Goal: Navigation & Orientation: Go to known website

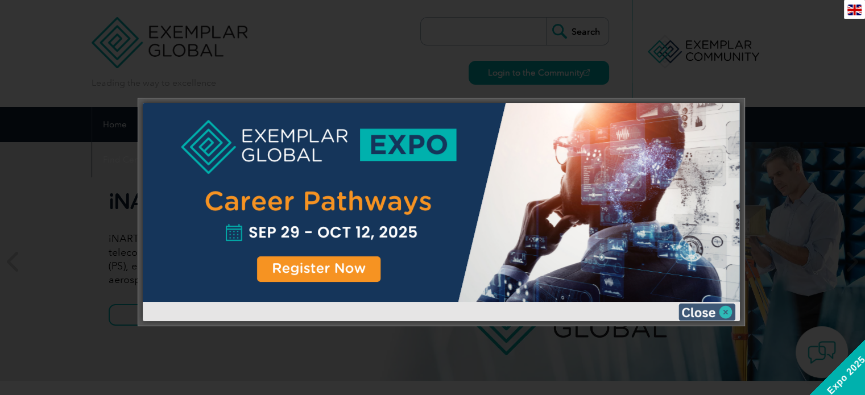
click at [718, 311] on img at bounding box center [706, 312] width 57 height 17
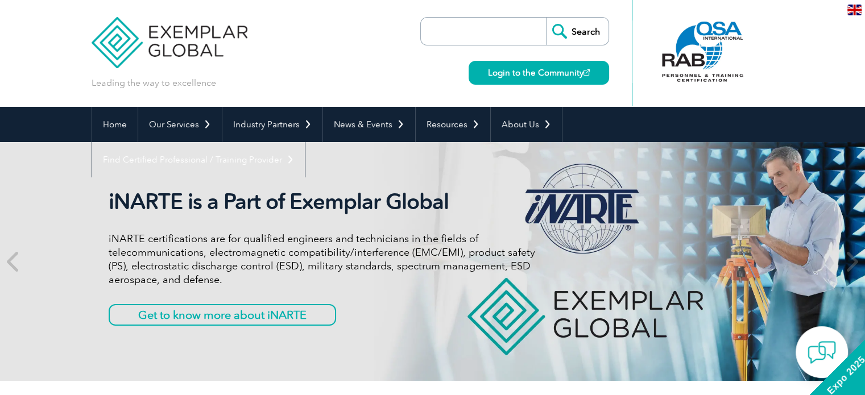
click at [457, 35] on input "search" at bounding box center [485, 31] width 119 height 27
click at [343, 52] on div "Leading the way to excellence Search" at bounding box center [433, 53] width 682 height 107
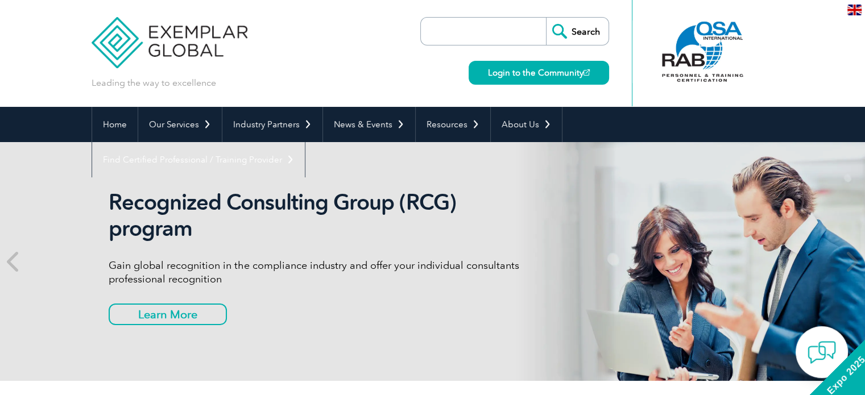
click at [479, 35] on input "search" at bounding box center [485, 31] width 119 height 27
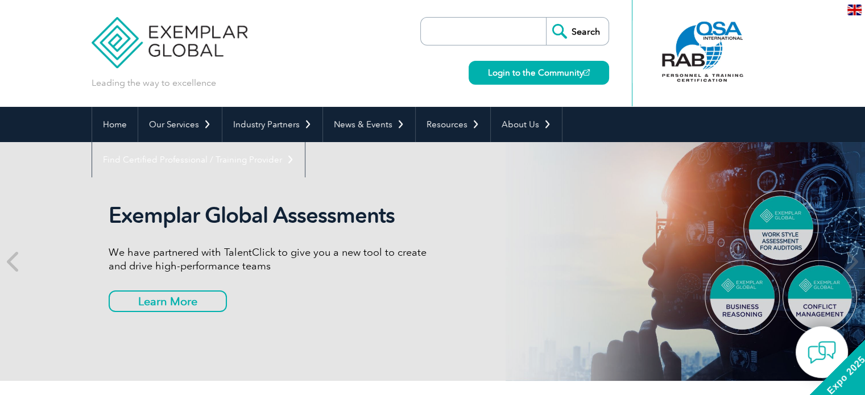
click at [362, 31] on div "Leading the way to excellence Search" at bounding box center [433, 53] width 682 height 107
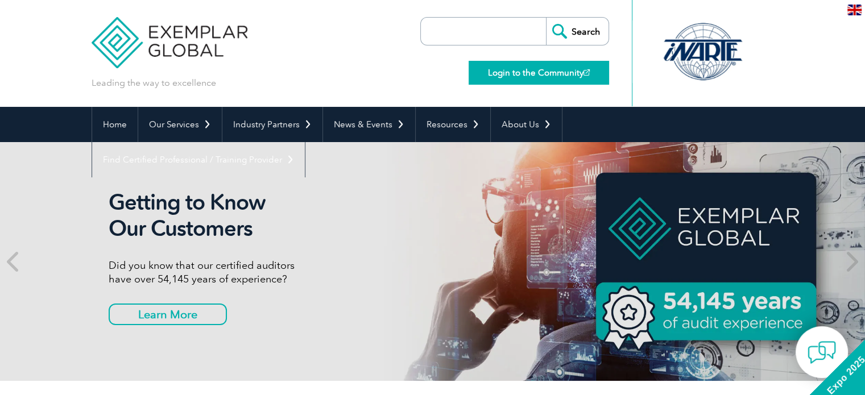
click at [560, 70] on link "Login to the Community" at bounding box center [539, 73] width 140 height 24
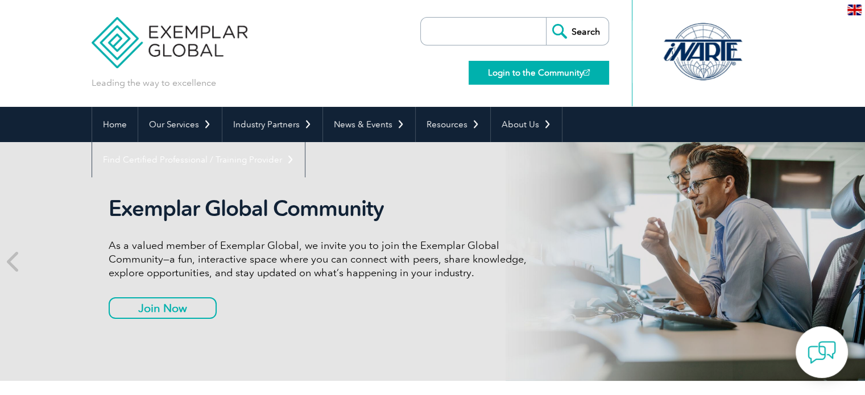
click at [545, 74] on link "Login to the Community" at bounding box center [539, 73] width 140 height 24
